Goal: Information Seeking & Learning: Learn about a topic

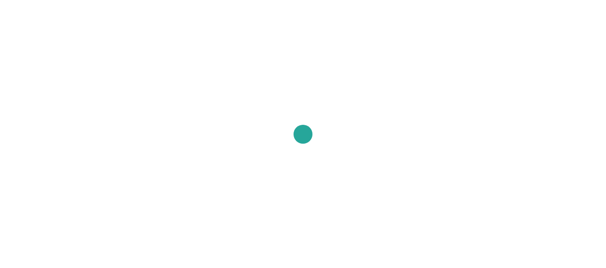
click at [177, 29] on div at bounding box center [303, 134] width 606 height 268
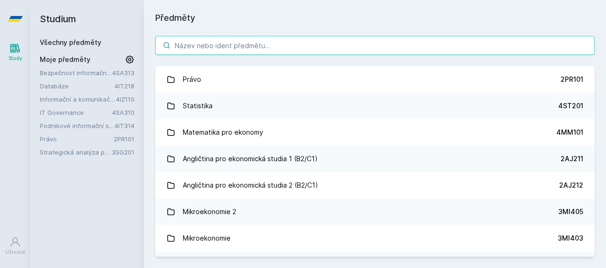
click at [200, 39] on input "search" at bounding box center [374, 45] width 439 height 19
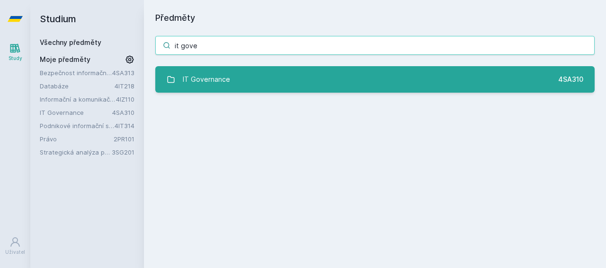
type input "it gove"
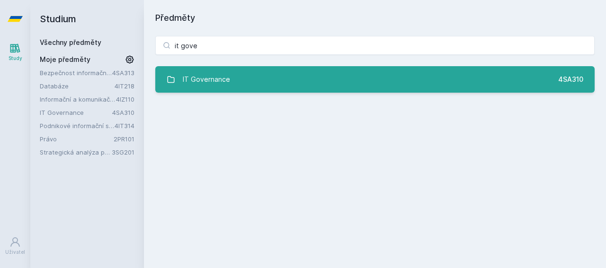
click at [189, 79] on div "IT Governance" at bounding box center [206, 79] width 47 height 19
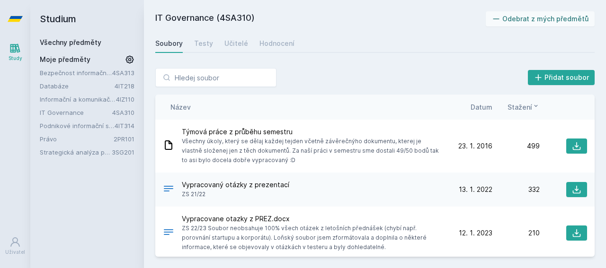
click at [482, 109] on span "Datum" at bounding box center [481, 107] width 22 height 10
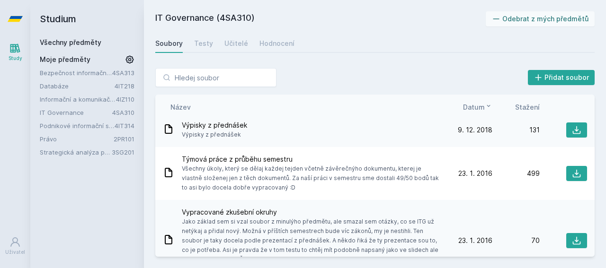
scroll to position [227, 0]
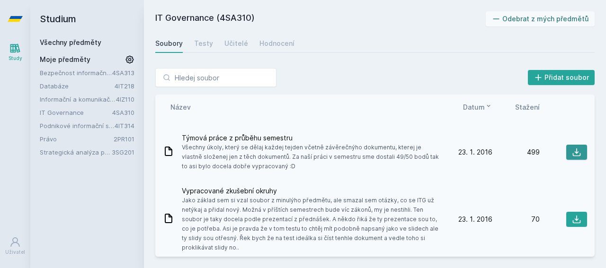
click at [572, 150] on icon at bounding box center [576, 152] width 9 height 9
